Goal: Navigation & Orientation: Find specific page/section

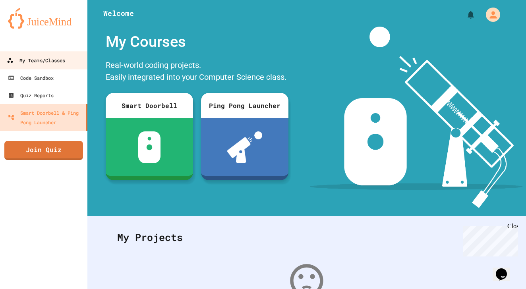
click at [32, 63] on div "My Teams/Classes" at bounding box center [36, 61] width 58 height 10
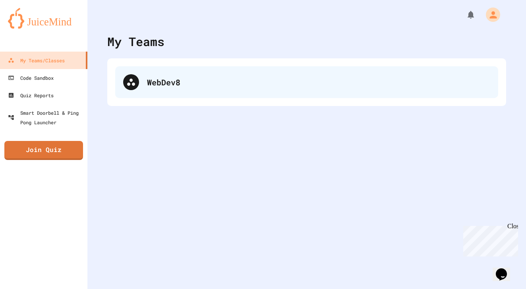
click at [152, 91] on div "WebDev8" at bounding box center [306, 82] width 383 height 32
